Goal: Check status: Check status

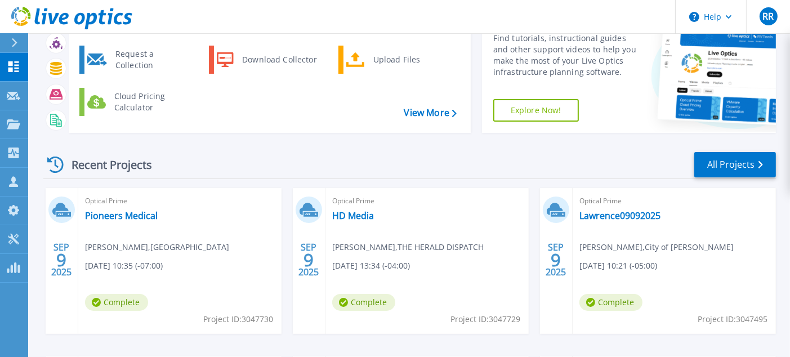
scroll to position [113, 0]
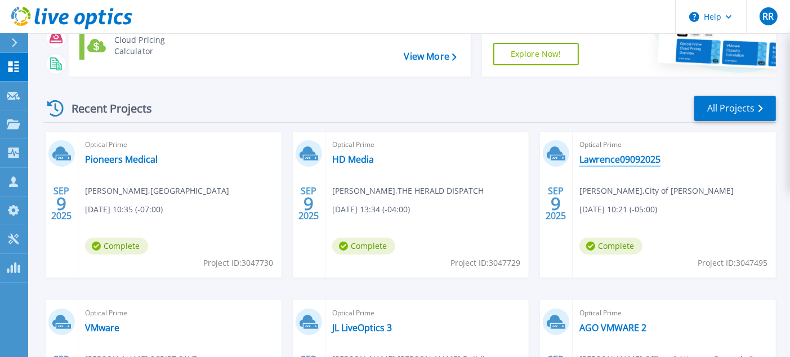
click at [621, 159] on link "Lawrence09092025" at bounding box center [620, 159] width 81 height 11
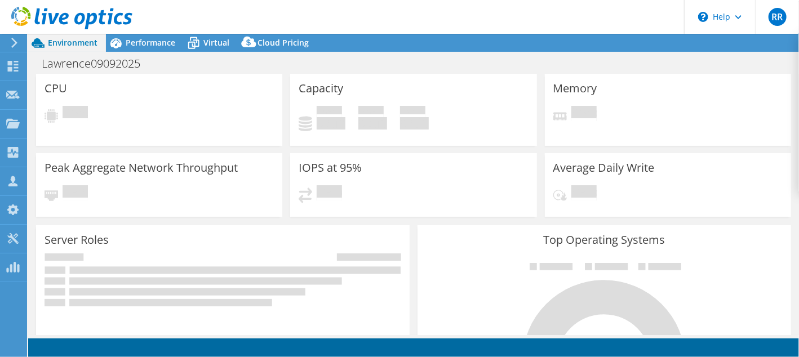
select select "USD"
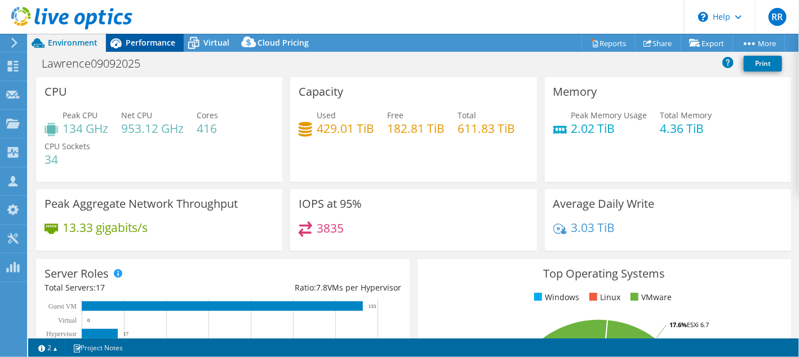
click at [148, 40] on span "Performance" at bounding box center [151, 42] width 50 height 11
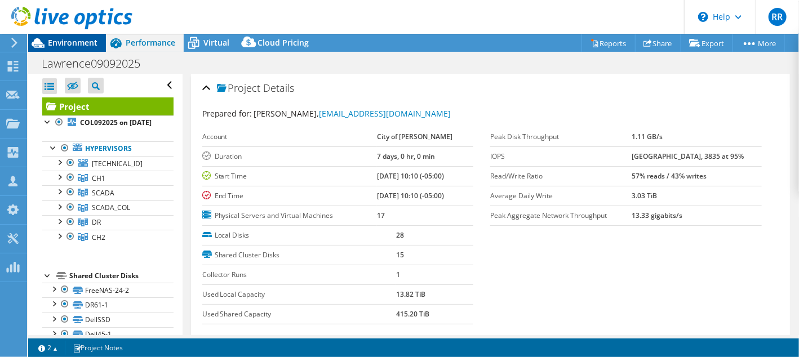
click at [73, 42] on span "Environment" at bounding box center [73, 42] width 50 height 11
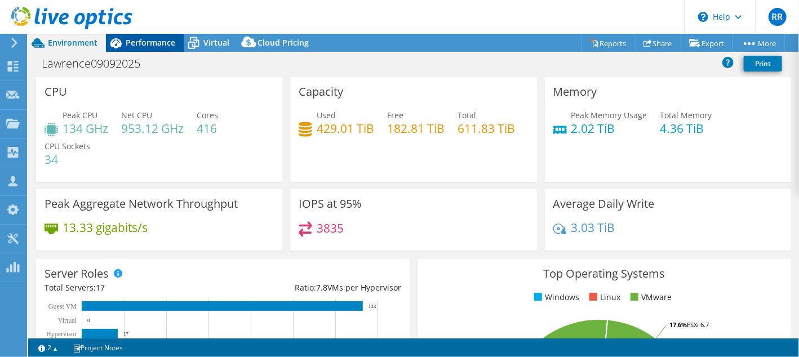
click at [143, 45] on span "Performance" at bounding box center [151, 42] width 50 height 11
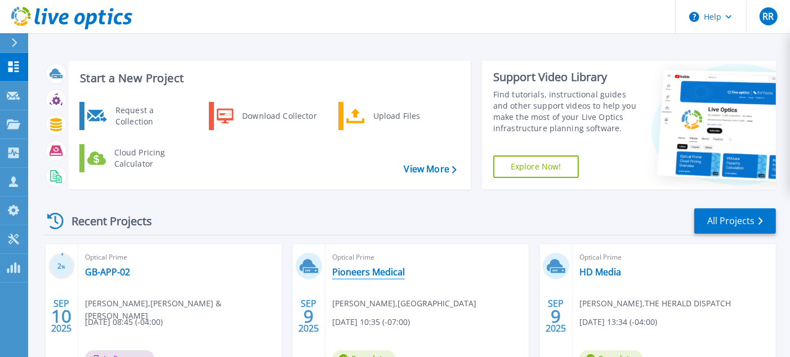
click at [358, 270] on link "Pioneers Medical" at bounding box center [368, 271] width 73 height 11
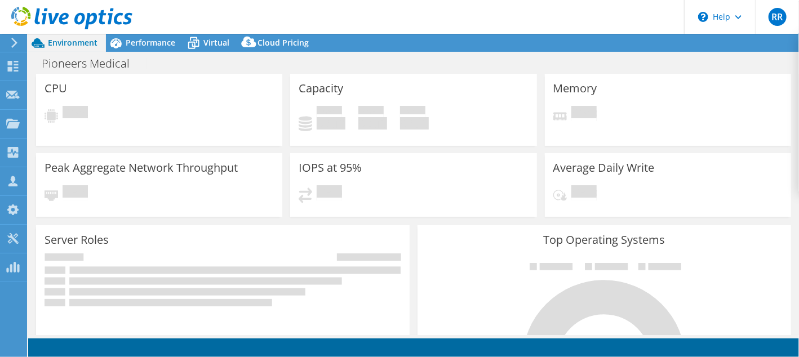
select select "USD"
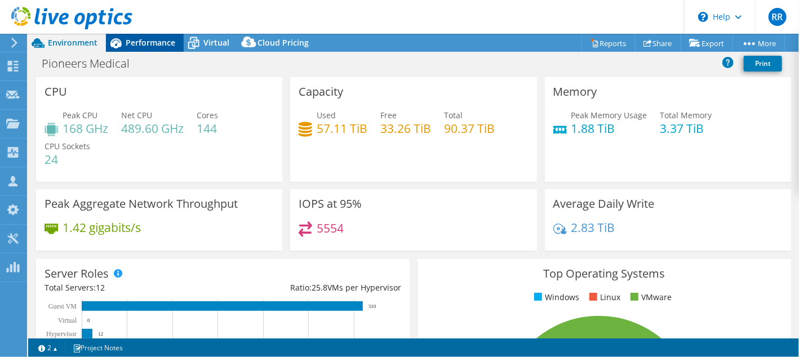
click at [140, 39] on span "Performance" at bounding box center [151, 42] width 50 height 11
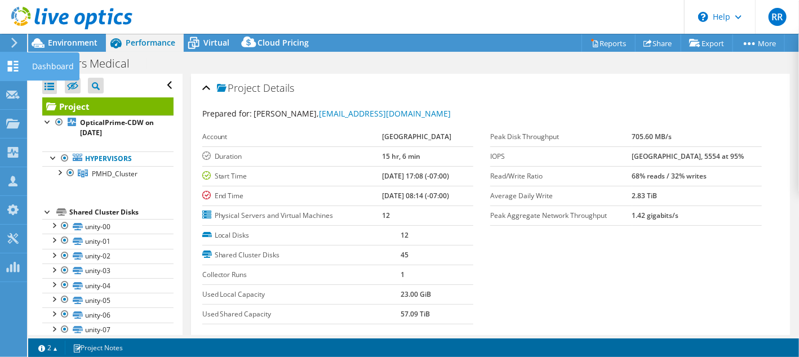
click at [8, 67] on use at bounding box center [13, 66] width 11 height 11
click at [47, 67] on div "Dashboard" at bounding box center [52, 66] width 53 height 28
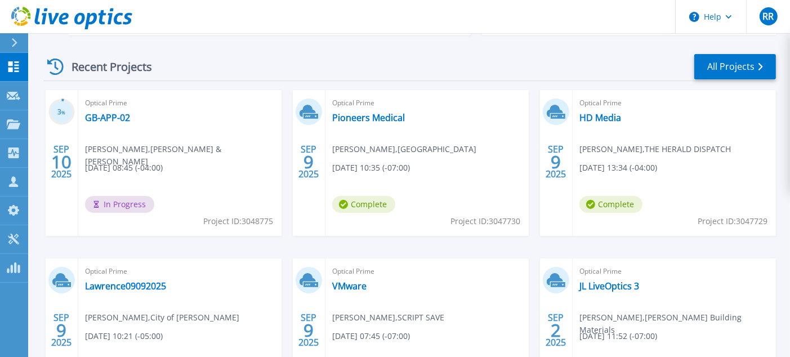
scroll to position [211, 0]
